Goal: Information Seeking & Learning: Learn about a topic

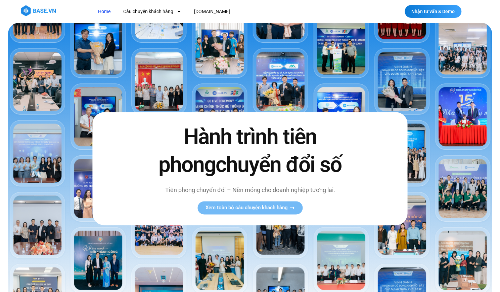
drag, startPoint x: 41, startPoint y: 18, endPoint x: 42, endPoint y: 12, distance: 5.9
click at [42, 12] on header "Home Câu chuyện khách hàng Logistics Sản xuất Xây dựng F&B Dược Y tế Giáo dục B…" at bounding box center [250, 11] width 500 height 23
click at [42, 12] on img at bounding box center [38, 10] width 35 height 11
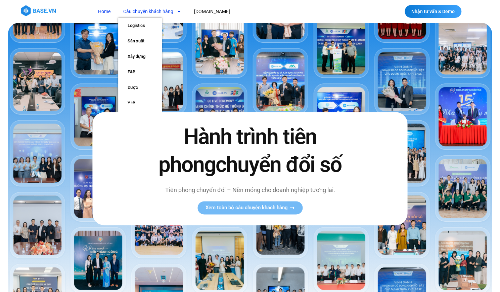
click at [159, 12] on link "Câu chuyện khách hàng" at bounding box center [152, 11] width 68 height 12
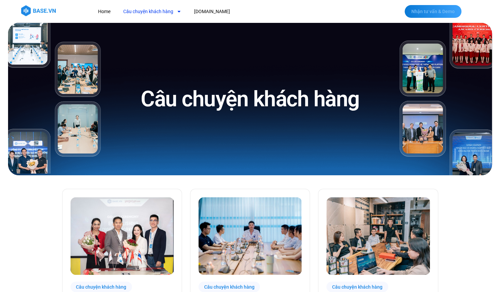
click at [423, 15] on link "Nhận tư vấn & Demo" at bounding box center [433, 11] width 57 height 13
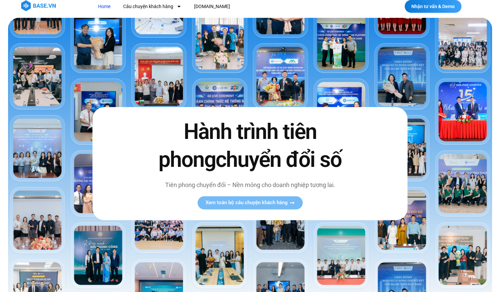
scroll to position [9, 0]
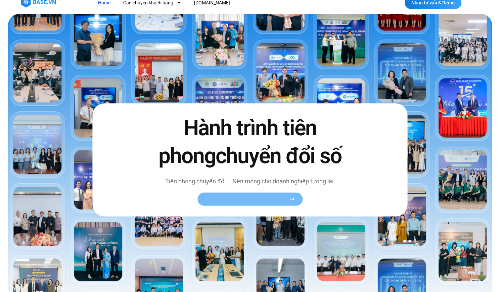
click at [291, 196] on link "Xem toàn bộ câu chuyện khách hàng" at bounding box center [250, 198] width 105 height 13
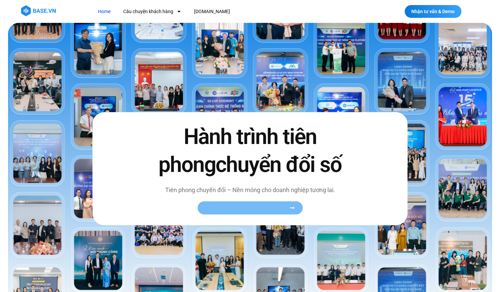
click at [290, 206] on icon at bounding box center [292, 207] width 5 height 5
